Goal: Task Accomplishment & Management: Complete application form

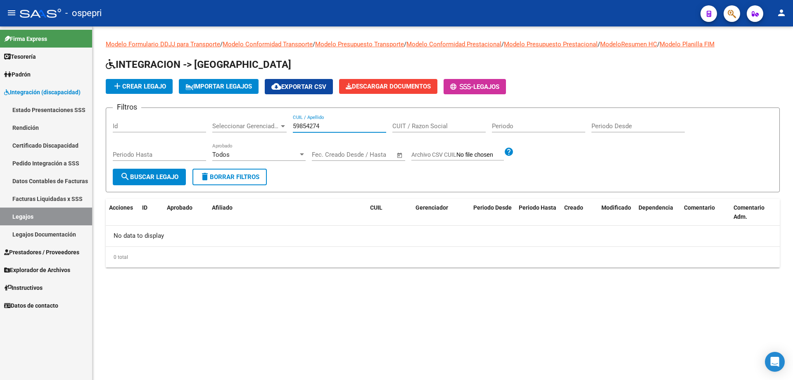
drag, startPoint x: 327, startPoint y: 123, endPoint x: 277, endPoint y: 118, distance: 49.8
click at [277, 118] on div "Filtros Id Seleccionar Gerenciador Seleccionar Gerenciador 59854274 CUIL / Apel…" at bounding box center [443, 141] width 660 height 54
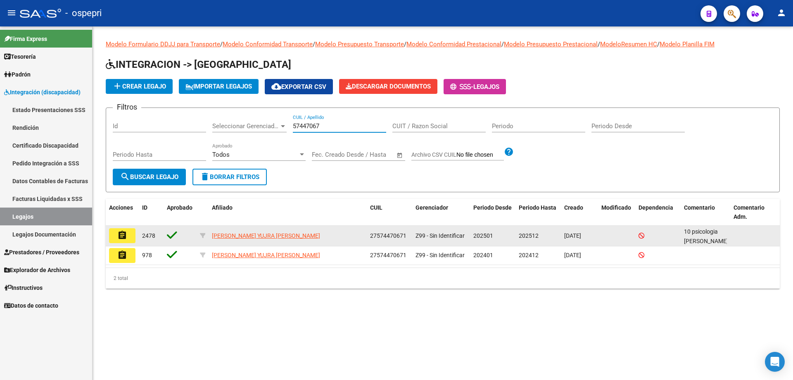
type input "57447067"
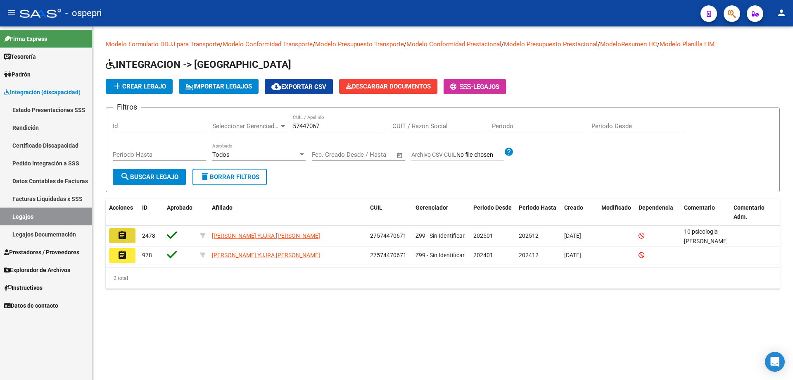
click at [131, 237] on button "assignment" at bounding box center [122, 235] width 26 height 15
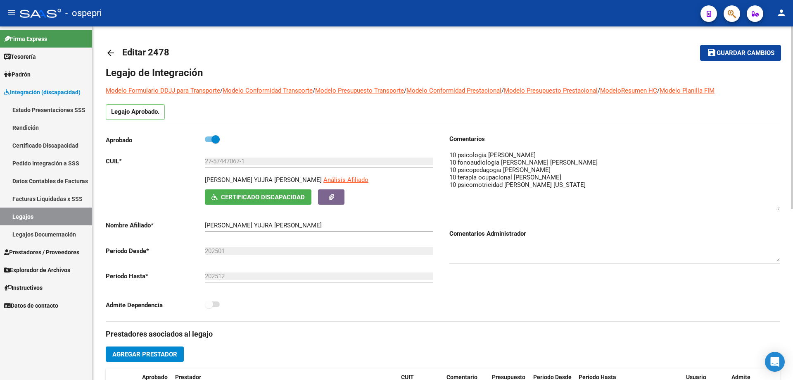
drag, startPoint x: 775, startPoint y: 161, endPoint x: 776, endPoint y: 204, distance: 43.4
click at [776, 204] on textarea at bounding box center [614, 180] width 330 height 60
click at [547, 170] on textarea at bounding box center [614, 180] width 330 height 60
click at [551, 186] on textarea at bounding box center [614, 180] width 330 height 60
click at [556, 184] on textarea at bounding box center [614, 180] width 330 height 60
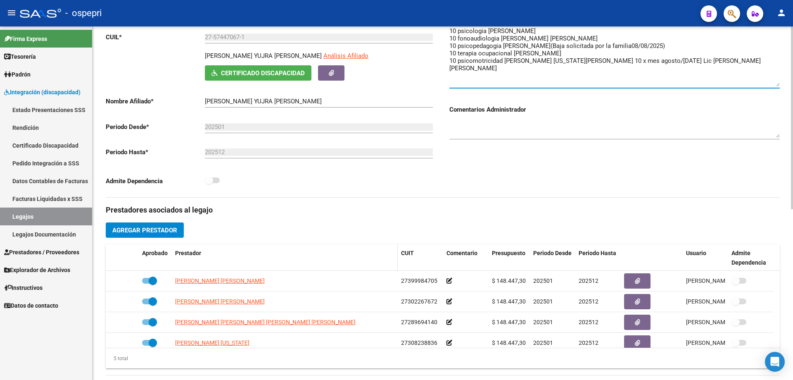
scroll to position [165, 0]
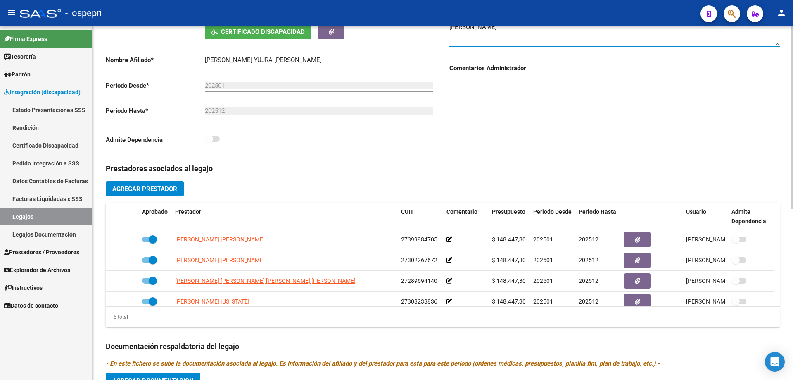
type textarea "10 psicologia [PERSON_NAME] 10 fonoaudiologia [PERSON_NAME] [PERSON_NAME] 10 ps…"
click at [152, 187] on span "Agregar Prestador" at bounding box center [144, 188] width 65 height 7
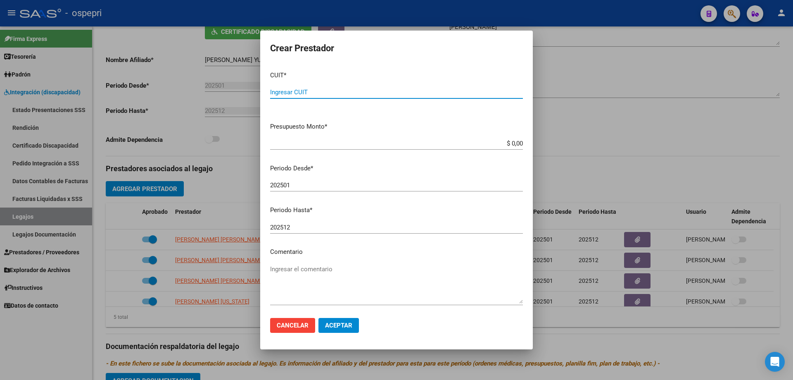
click at [313, 88] on div "Ingresar CUIT" at bounding box center [396, 92] width 253 height 12
type input "27-28558164-3"
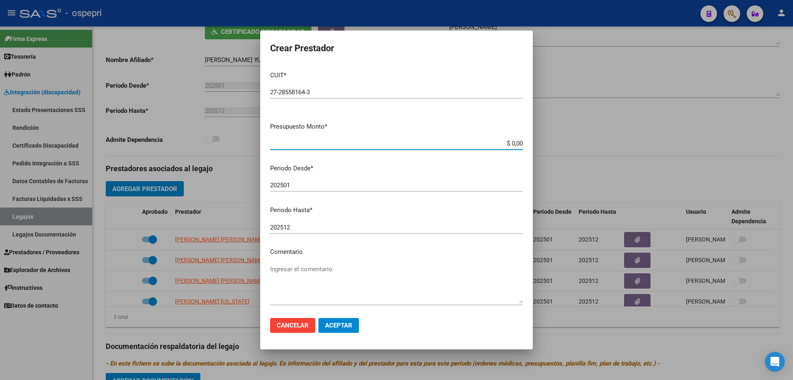
drag, startPoint x: 516, startPoint y: 143, endPoint x: 473, endPoint y: 144, distance: 43.0
click at [473, 144] on input "$ 0,00" at bounding box center [396, 143] width 253 height 7
type input "$ 14.844,72"
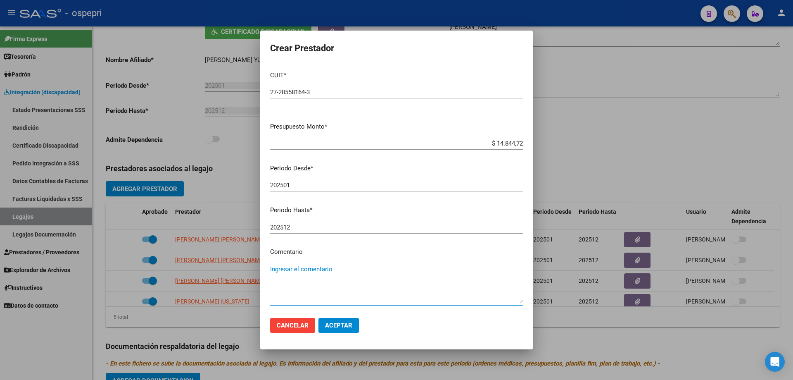
click at [279, 269] on textarea "Ingresar el comentario" at bounding box center [396, 283] width 253 height 39
type textarea "10 sesiones Agosto/ [DATE]"
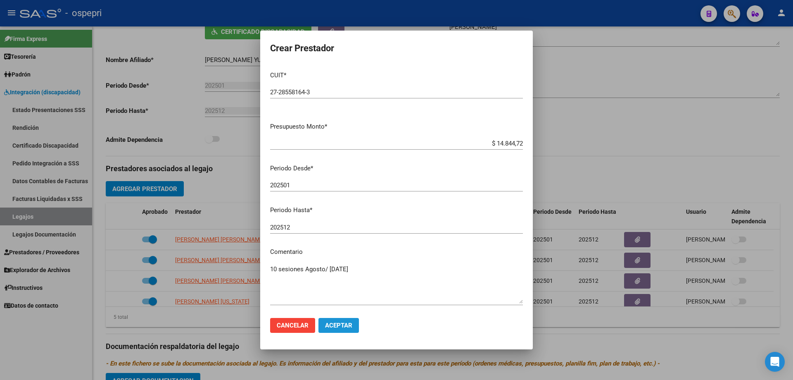
click at [341, 323] on span "Aceptar" at bounding box center [338, 324] width 27 height 7
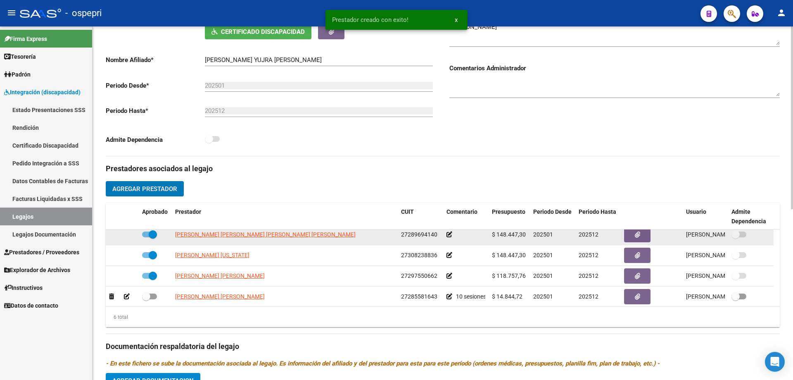
scroll to position [50, 0]
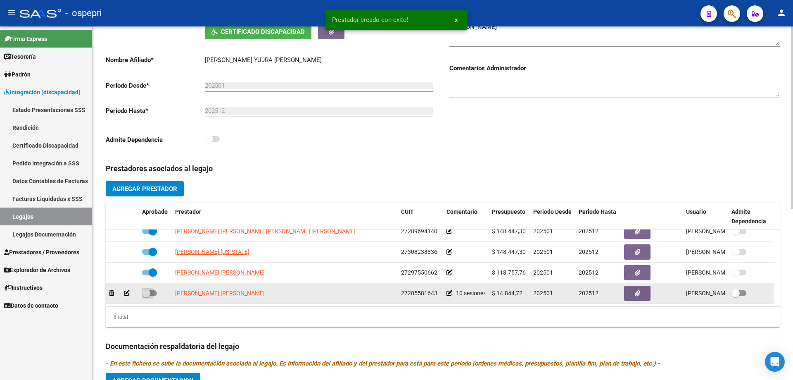
click at [147, 290] on span at bounding box center [146, 293] width 8 height 8
click at [146, 296] on input "checkbox" at bounding box center [146, 296] width 0 height 0
checkbox input "true"
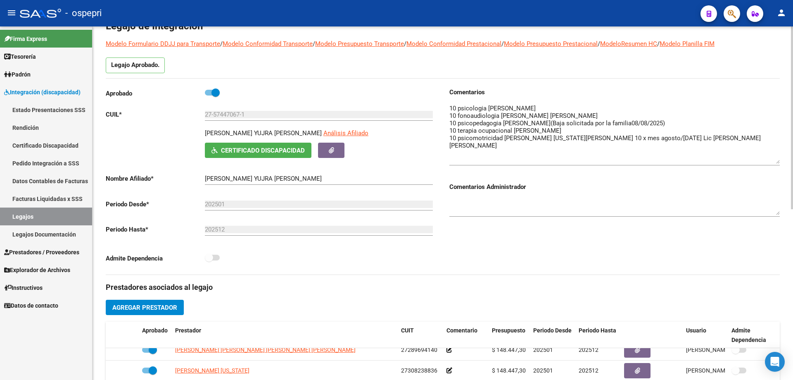
scroll to position [41, 0]
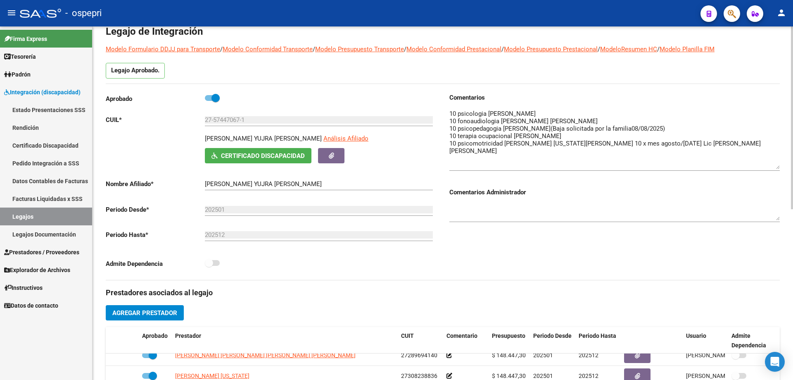
drag, startPoint x: 205, startPoint y: 136, endPoint x: 308, endPoint y: 135, distance: 102.5
click at [308, 135] on p "[PERSON_NAME] YUJRA [PERSON_NAME]" at bounding box center [263, 138] width 117 height 9
copy p "[PERSON_NAME] YUJRA [PERSON_NAME]"
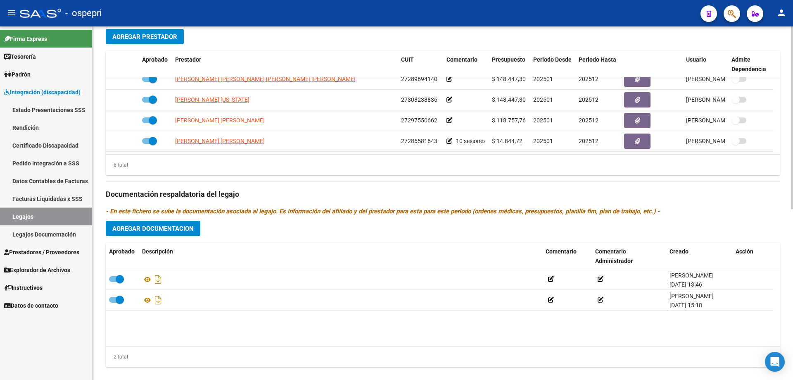
scroll to position [330, 0]
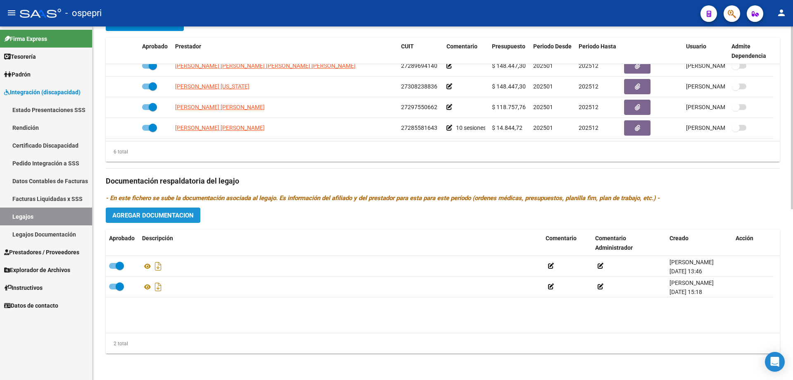
click at [167, 215] on span "Agregar Documentacion" at bounding box center [152, 215] width 81 height 7
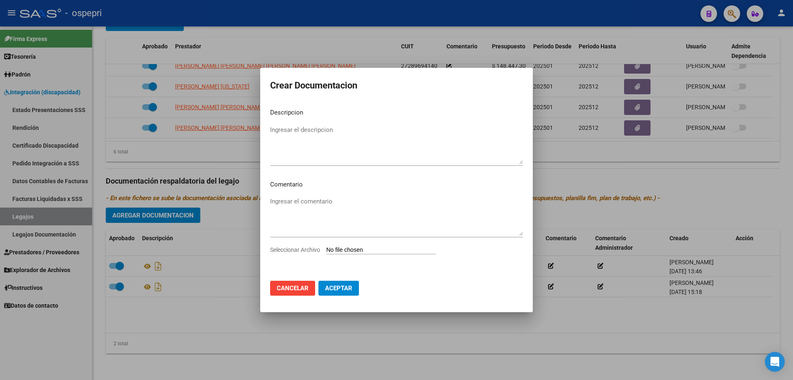
type input "C:\fakepath\27574470671 (1).pdf"
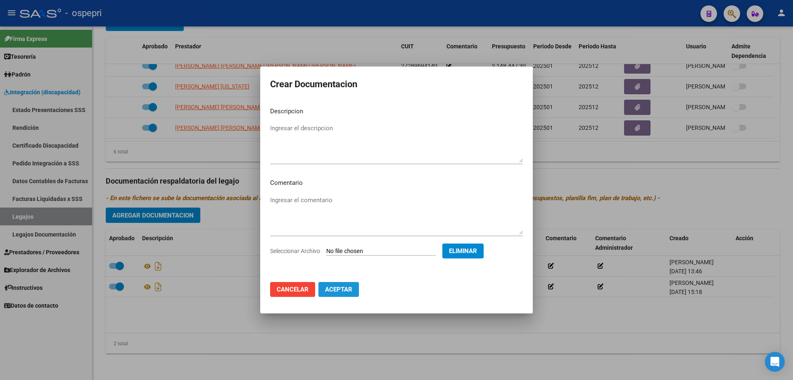
click at [339, 290] on span "Aceptar" at bounding box center [338, 288] width 27 height 7
checkbox input "false"
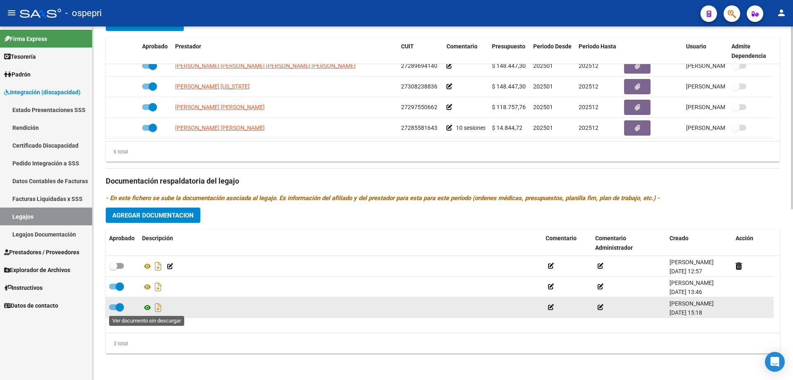
click at [148, 307] on icon at bounding box center [147, 307] width 11 height 10
click at [159, 311] on icon "Descargar documento" at bounding box center [158, 307] width 11 height 13
click at [117, 306] on span at bounding box center [120, 307] width 8 height 8
click at [113, 310] on input "checkbox" at bounding box center [113, 310] width 0 height 0
click at [115, 305] on span at bounding box center [113, 307] width 8 height 8
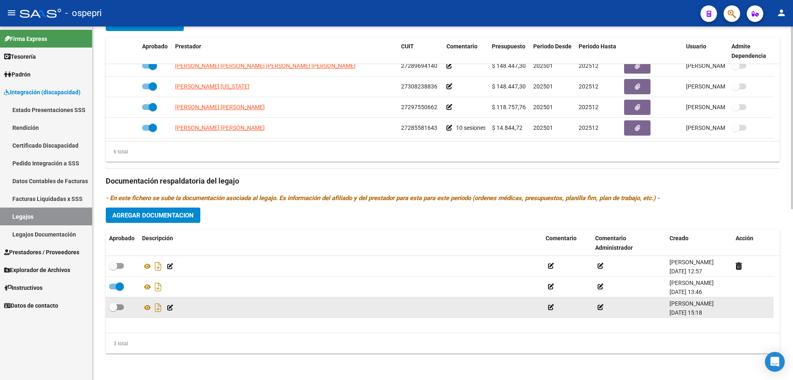
click at [113, 310] on input "checkbox" at bounding box center [113, 310] width 0 height 0
click at [120, 307] on span at bounding box center [120, 307] width 8 height 8
click at [113, 310] on input "checkbox" at bounding box center [113, 310] width 0 height 0
checkbox input "false"
click at [746, 307] on datatable-body-cell at bounding box center [752, 307] width 41 height 20
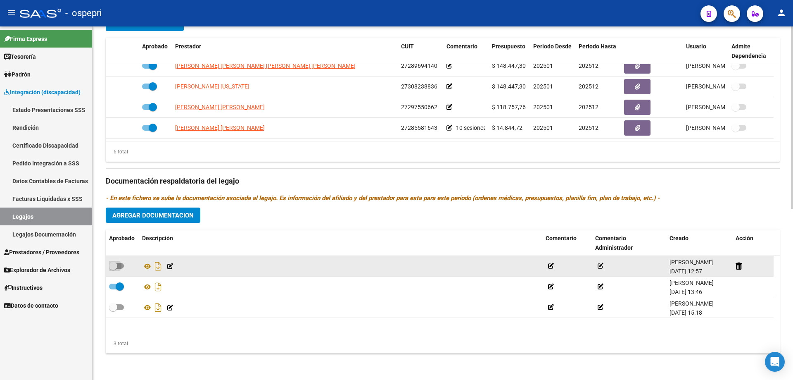
click at [116, 263] on span at bounding box center [113, 265] width 8 height 8
click at [113, 269] on input "checkbox" at bounding box center [113, 269] width 0 height 0
checkbox input "true"
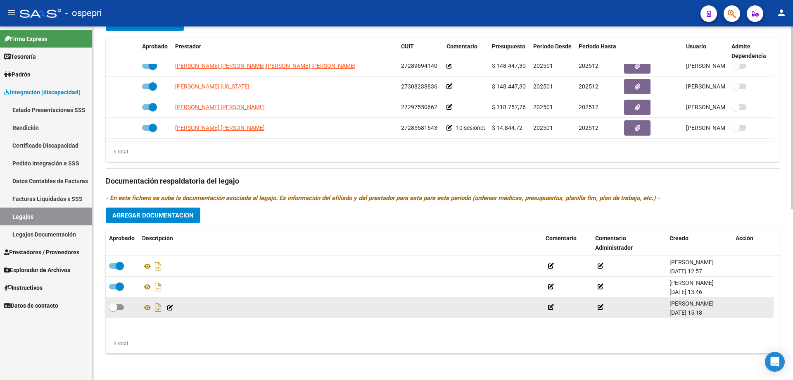
click at [746, 307] on datatable-body-cell at bounding box center [752, 307] width 41 height 20
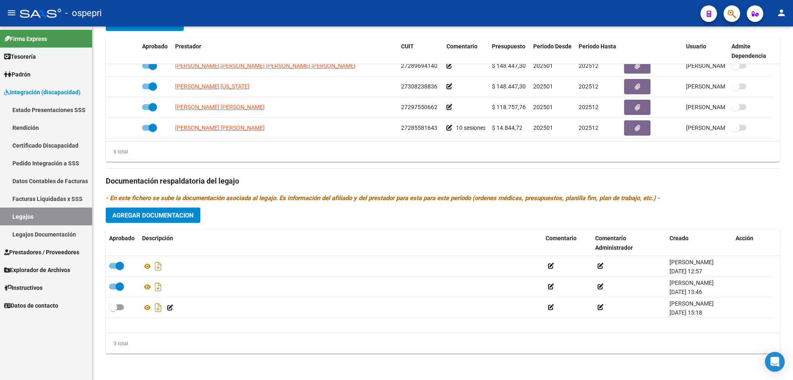
click at [172, 307] on icon at bounding box center [170, 307] width 6 height 6
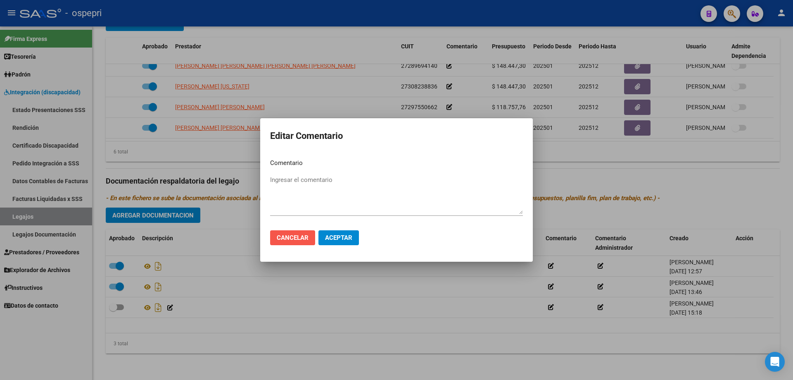
click at [303, 239] on span "Cancelar" at bounding box center [293, 237] width 32 height 7
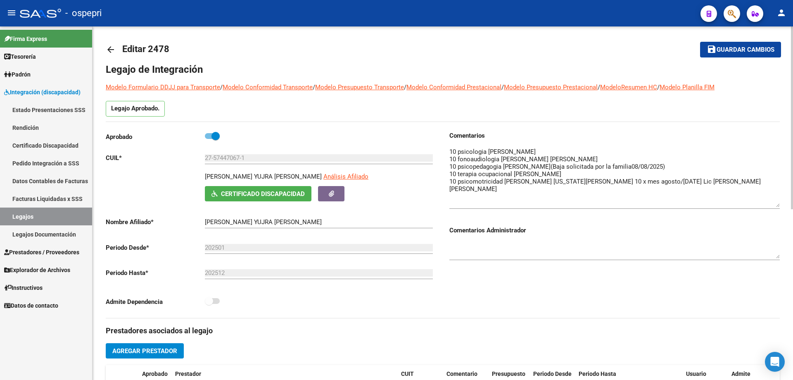
scroll to position [0, 0]
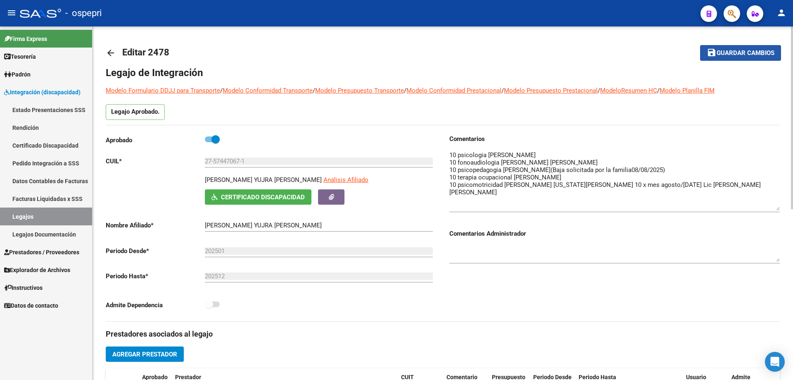
click at [730, 51] on span "Guardar cambios" at bounding box center [746, 53] width 58 height 7
